Goal: Task Accomplishment & Management: Use online tool/utility

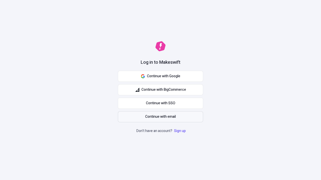
click at [160, 117] on span "Continue with email" at bounding box center [160, 117] width 31 height 6
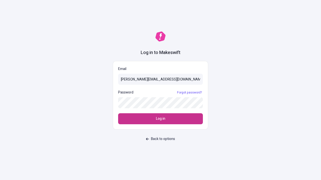
click at [160, 119] on span "Log in" at bounding box center [160, 119] width 9 height 6
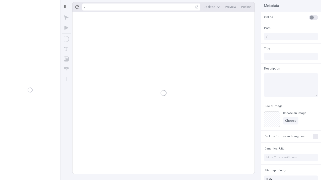
type input "/deep-link-vicinus"
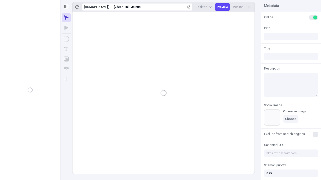
type input "/deep-link-vicinus"
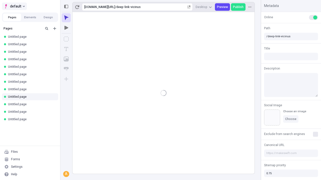
click at [14, 6] on span "default" at bounding box center [15, 6] width 11 height 6
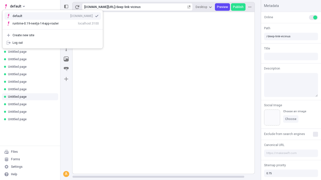
click at [70, 15] on div "qee9k4dy7d.staging.makeswift.site" at bounding box center [81, 16] width 23 height 4
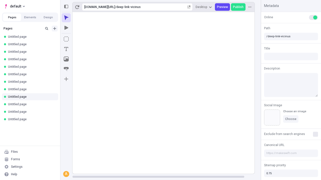
click at [55, 29] on icon "Add new" at bounding box center [54, 28] width 3 height 3
click at [81, 39] on span "Blank page" at bounding box center [84, 39] width 31 height 4
type input "/deep-link-defungo"
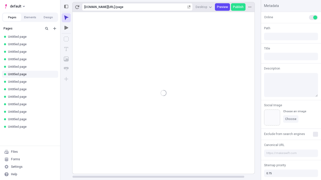
type input "/page"
